Goal: Task Accomplishment & Management: Manage account settings

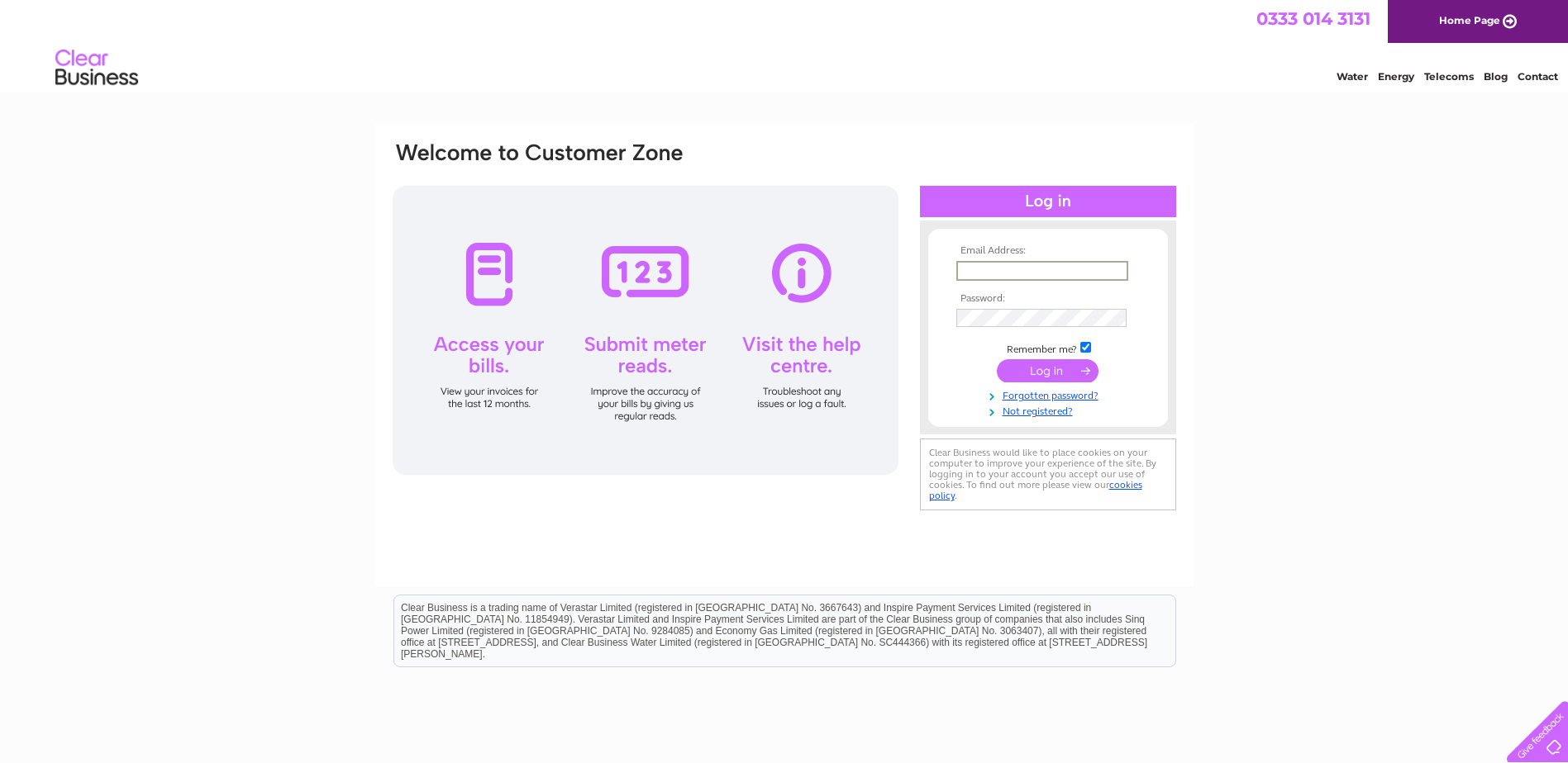
click at [1030, 270] on input "text" at bounding box center [1042, 270] width 172 height 20
type input "[EMAIL_ADDRESS][DOMAIN_NAME]"
click at [1066, 367] on input "submit" at bounding box center [1048, 369] width 102 height 23
click at [997, 359] on input "submit" at bounding box center [1048, 370] width 102 height 23
click at [1060, 367] on input "submit" at bounding box center [1048, 369] width 102 height 23
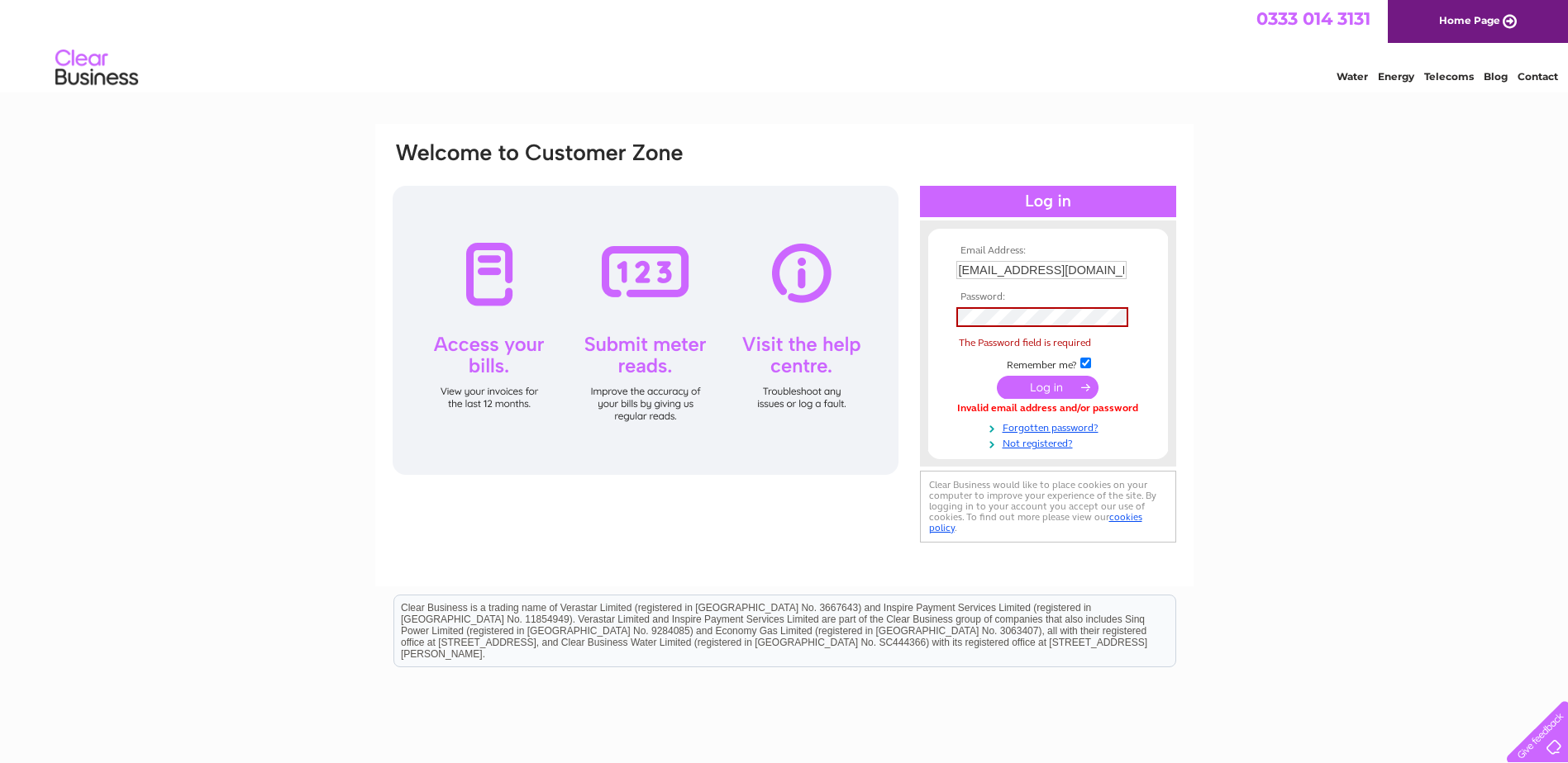
click at [1449, 21] on link "Home Page" at bounding box center [1478, 21] width 181 height 43
